Goal: Entertainment & Leisure: Browse casually

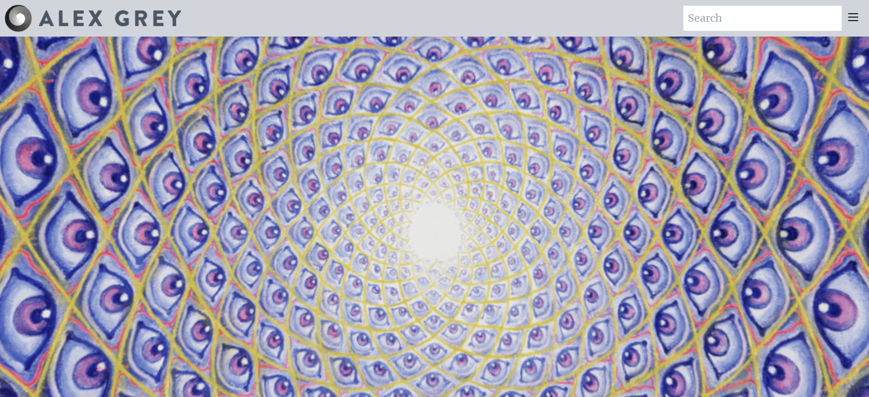
click at [854, 20] on icon at bounding box center [852, 17] width 9 height 7
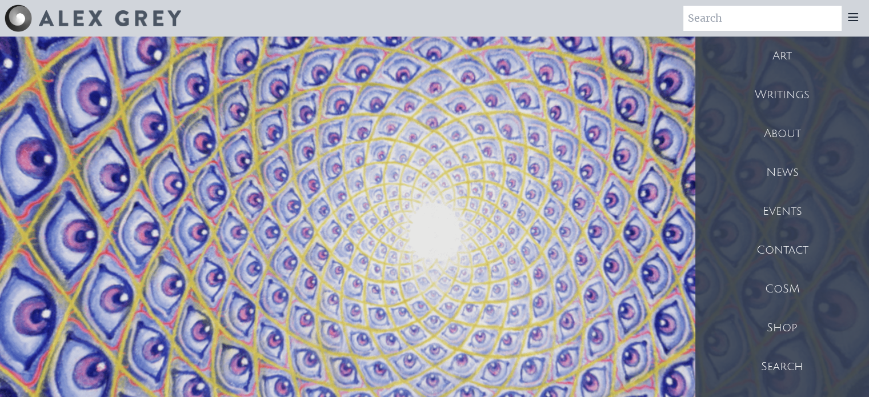
click at [788, 61] on div "Art" at bounding box center [782, 56] width 174 height 39
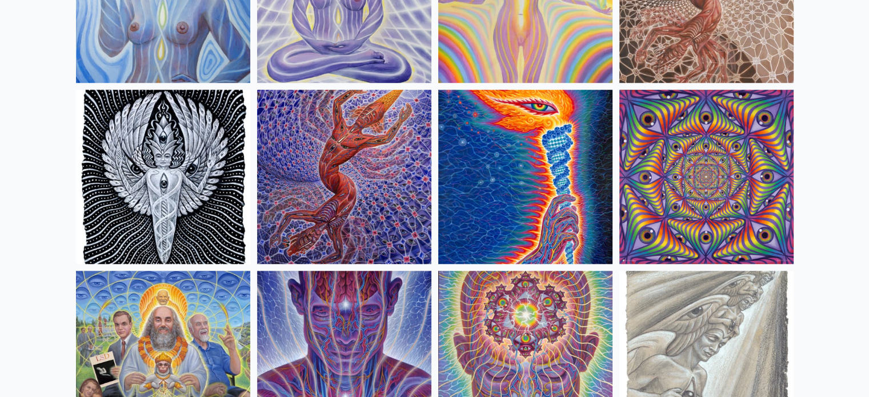
scroll to position [1142, 0]
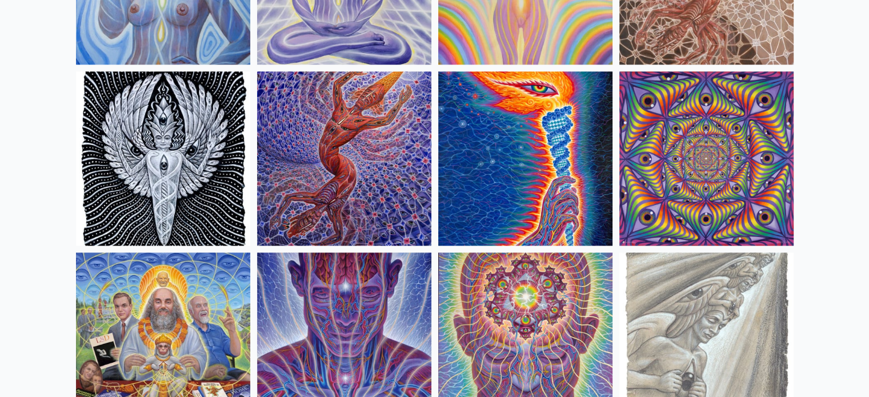
click at [354, 141] on img at bounding box center [344, 158] width 174 height 174
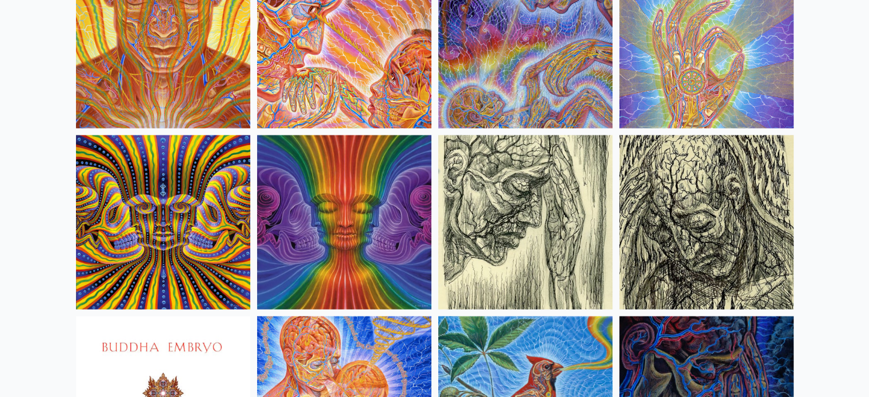
scroll to position [6739, 0]
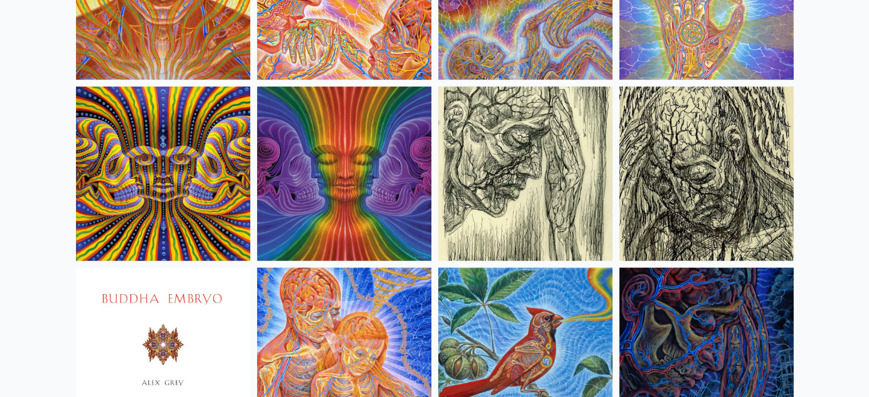
click at [367, 143] on img at bounding box center [344, 174] width 174 height 174
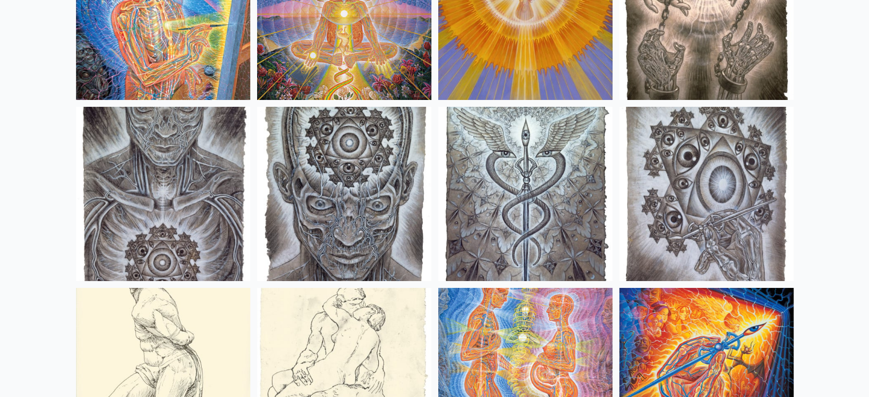
scroll to position [8509, 0]
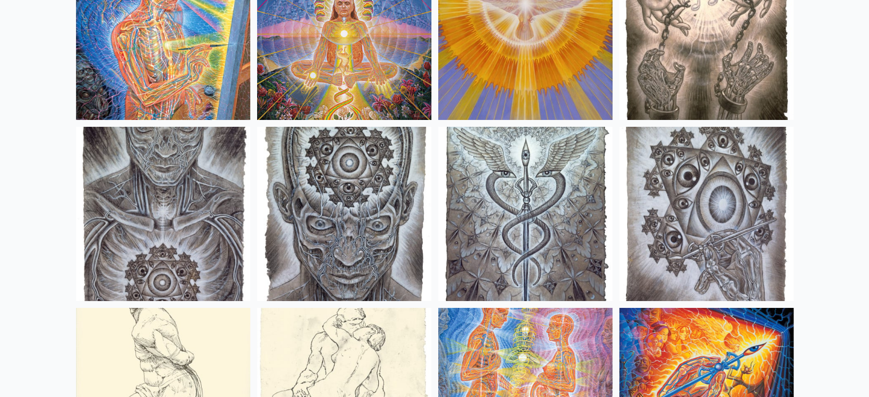
click at [686, 63] on img at bounding box center [706, 33] width 174 height 174
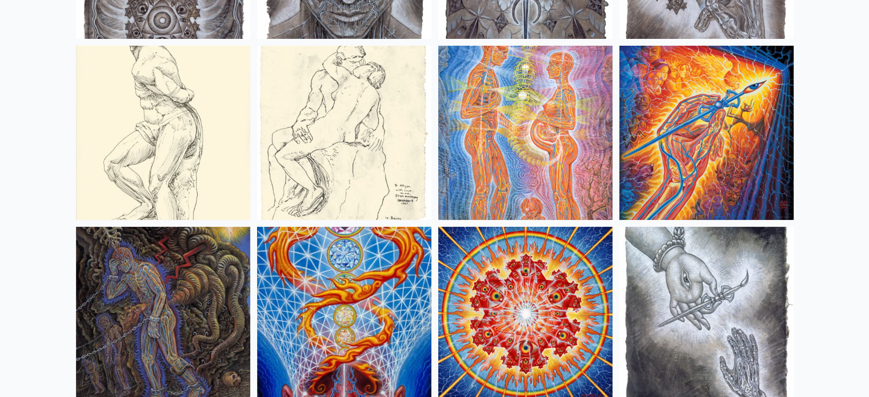
scroll to position [8851, 0]
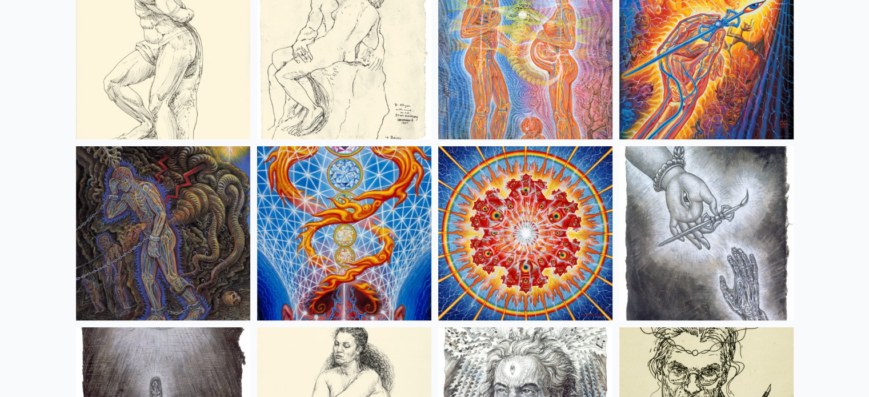
click at [693, 198] on img at bounding box center [706, 233] width 174 height 174
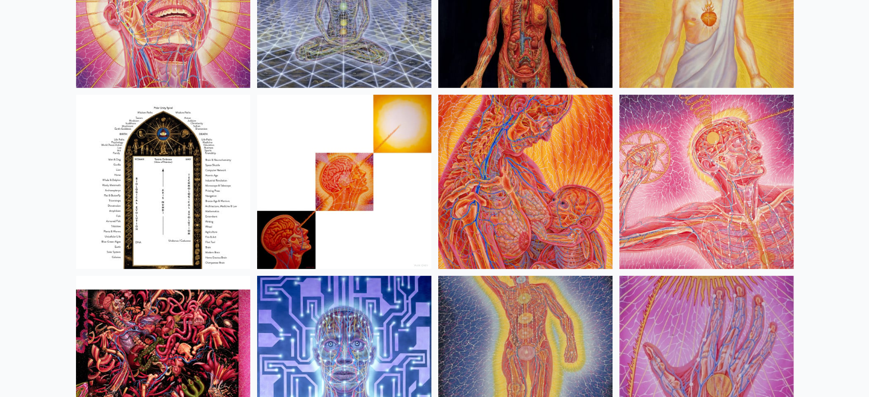
scroll to position [12164, 0]
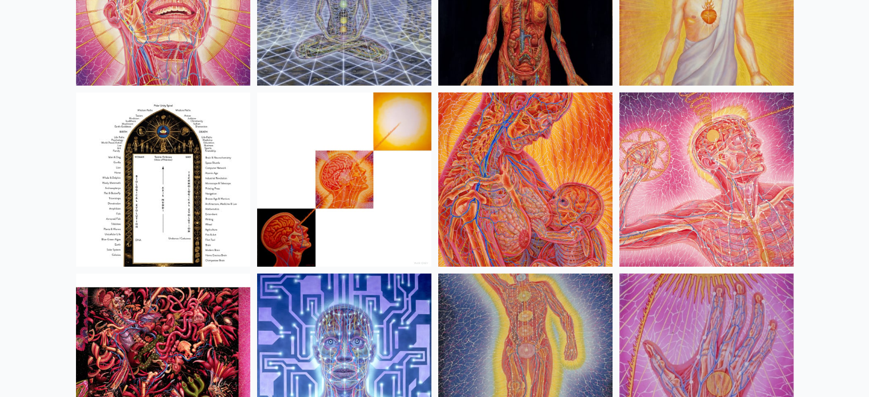
click at [160, 161] on img at bounding box center [163, 180] width 174 height 174
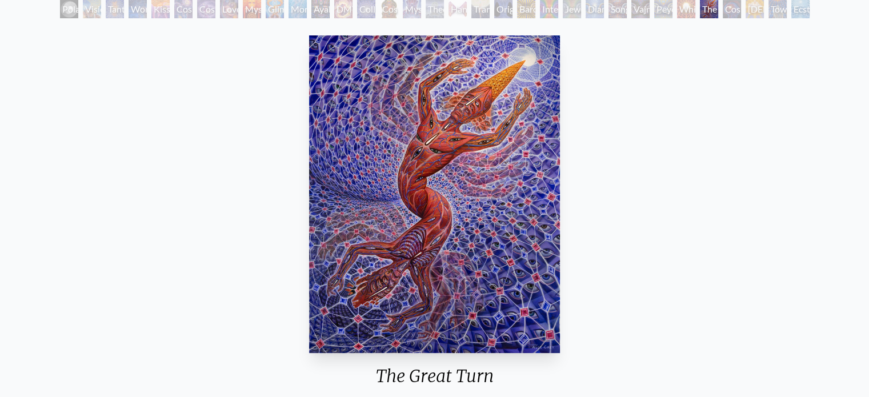
scroll to position [57, 0]
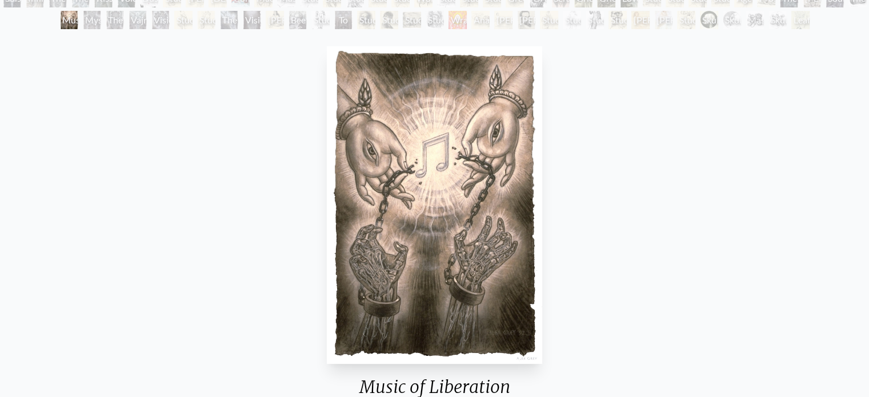
scroll to position [171, 0]
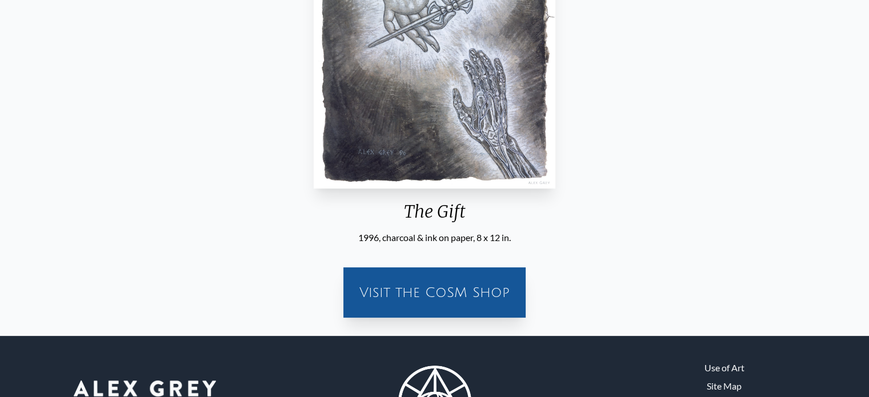
scroll to position [330, 0]
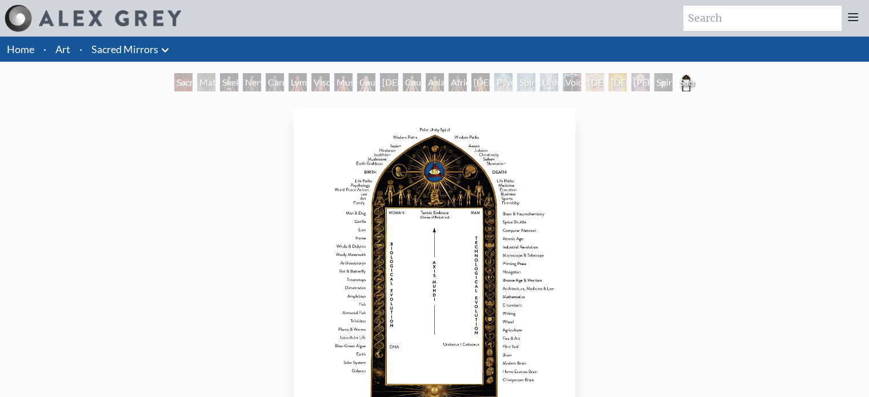
scroll to position [57, 0]
